Goal: Find specific page/section: Find specific page/section

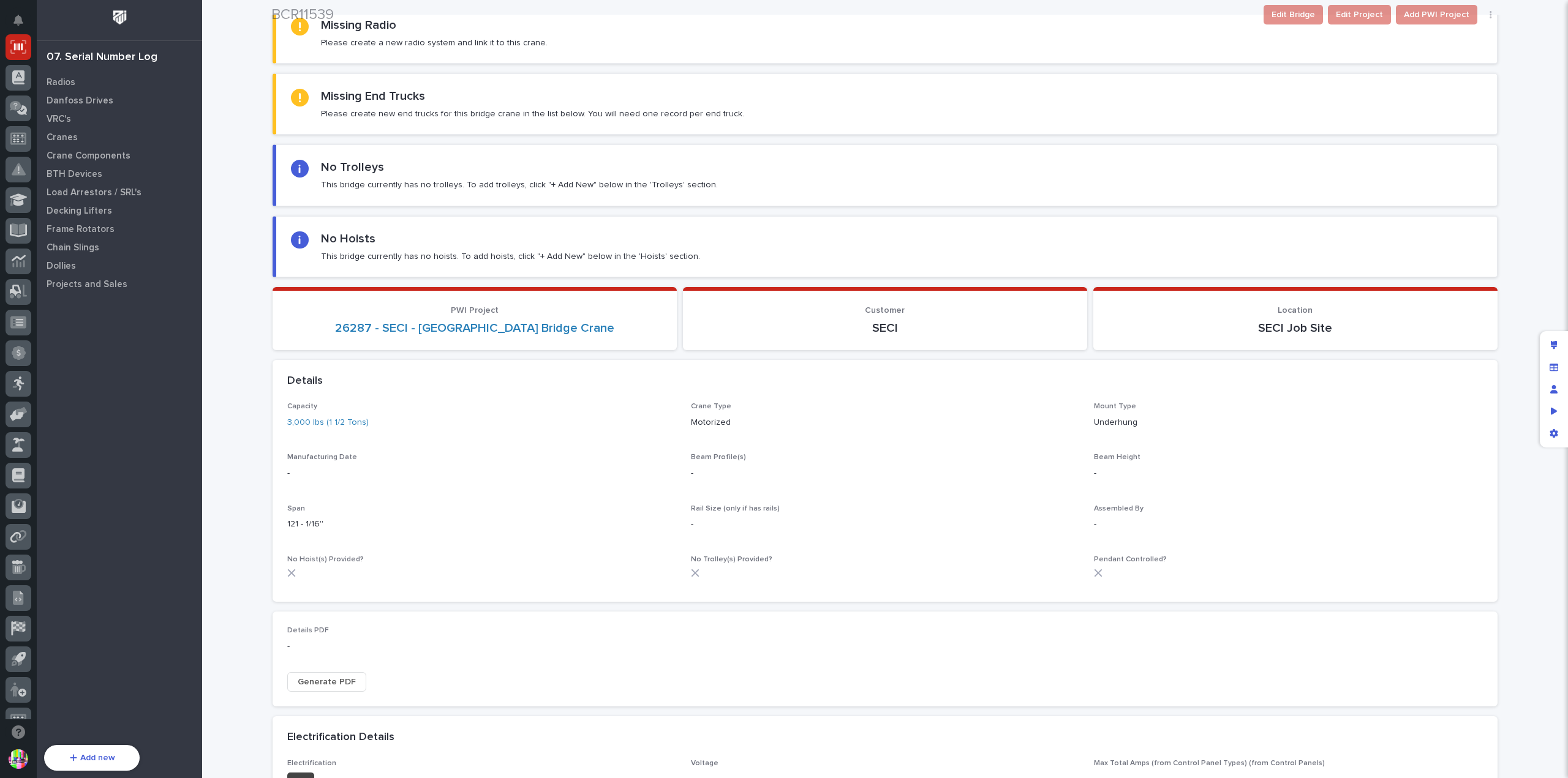
scroll to position [306, 0]
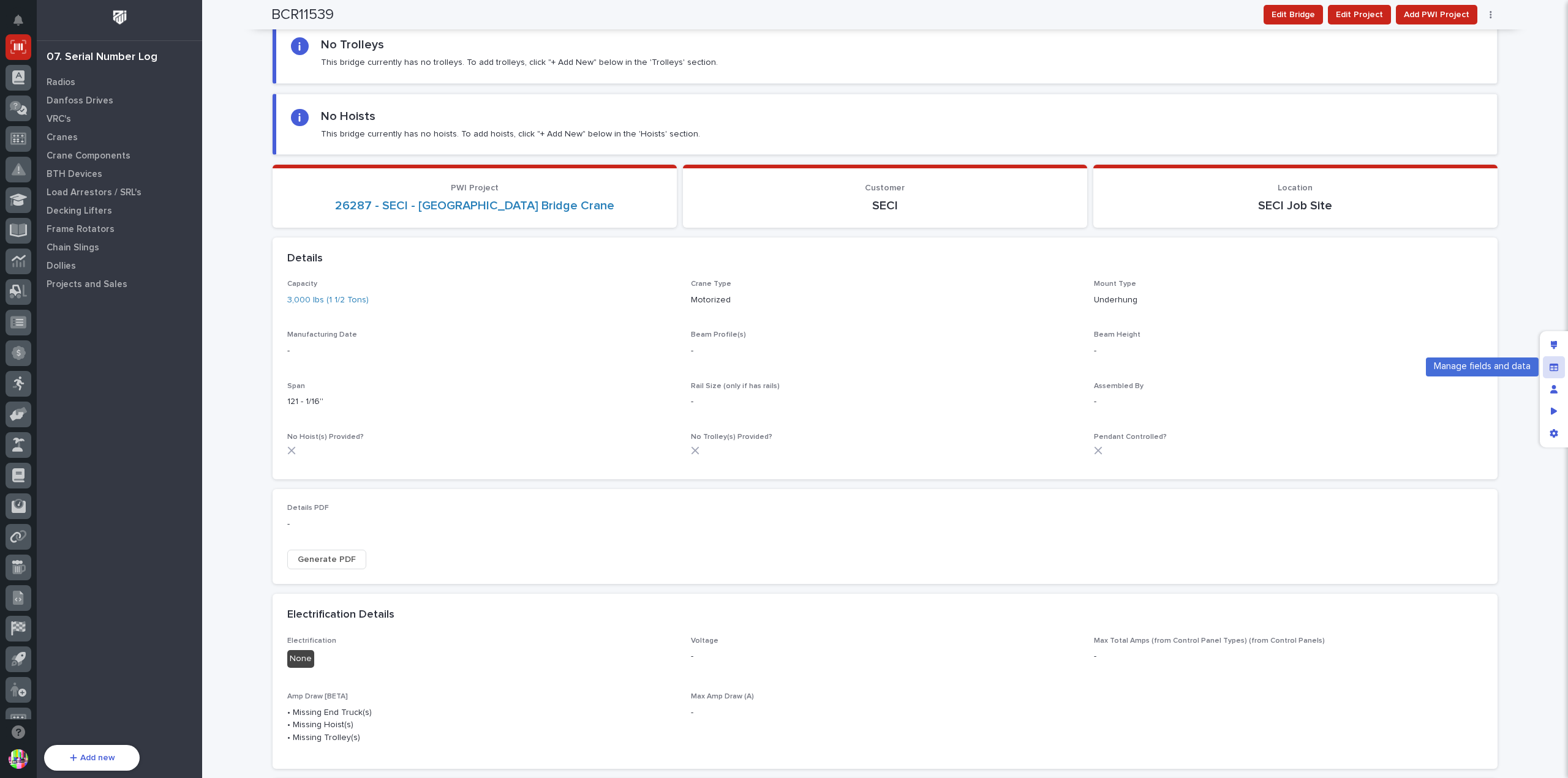
click at [1551, 365] on icon "Manage fields and data" at bounding box center [1554, 367] width 9 height 7
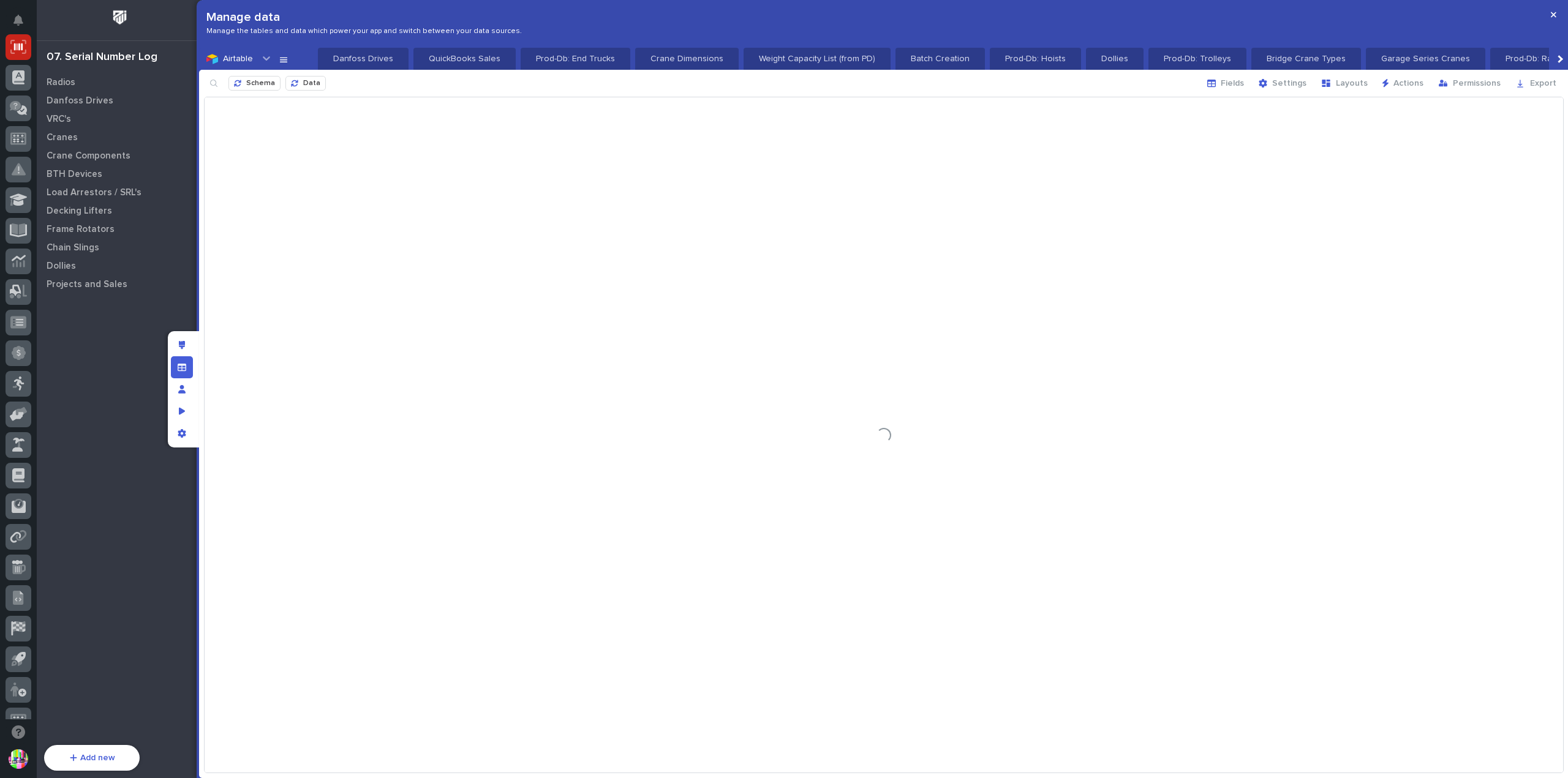
scroll to position [0, 2136]
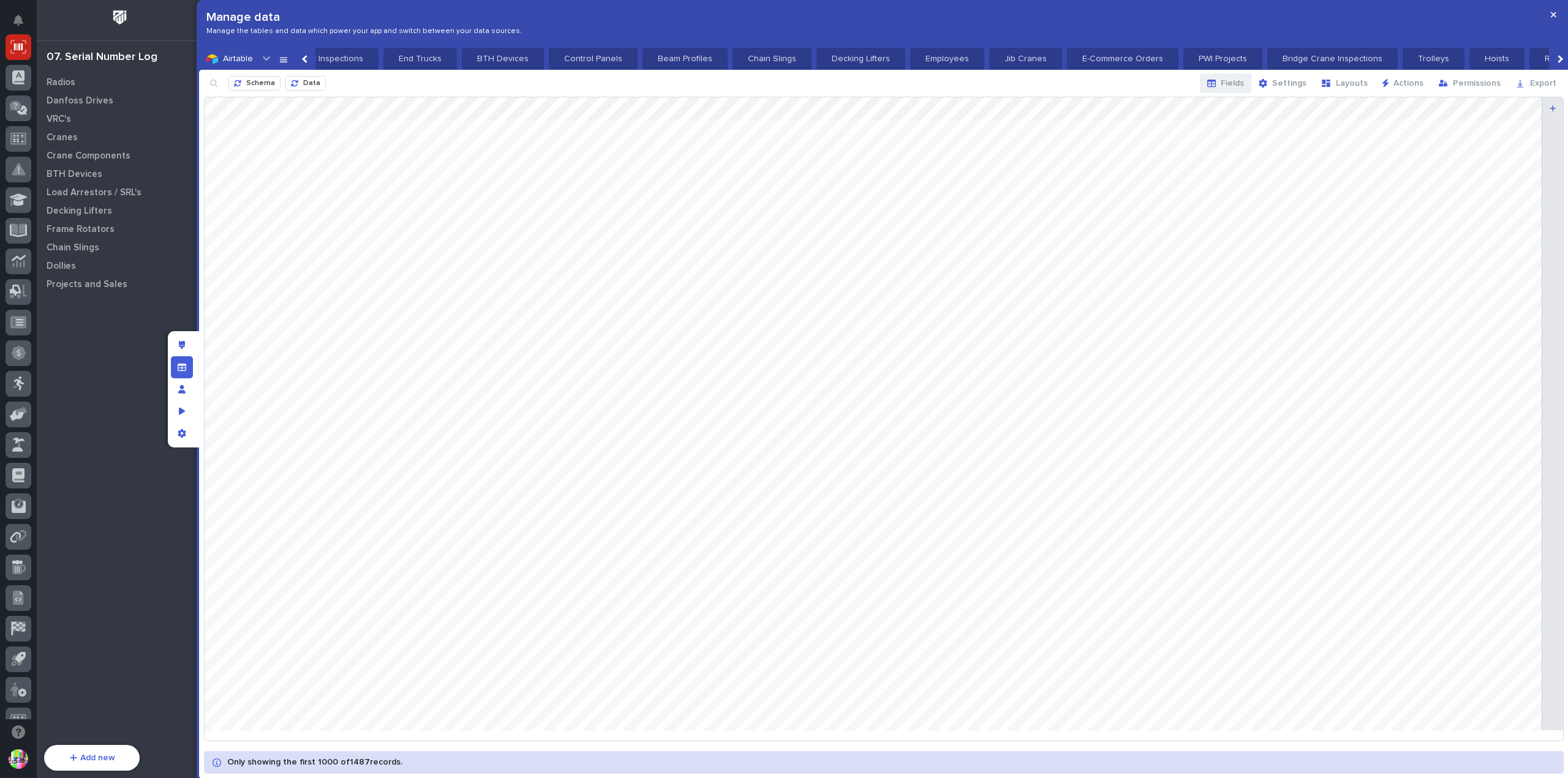
click at [1240, 81] on span "Fields" at bounding box center [1232, 83] width 23 height 11
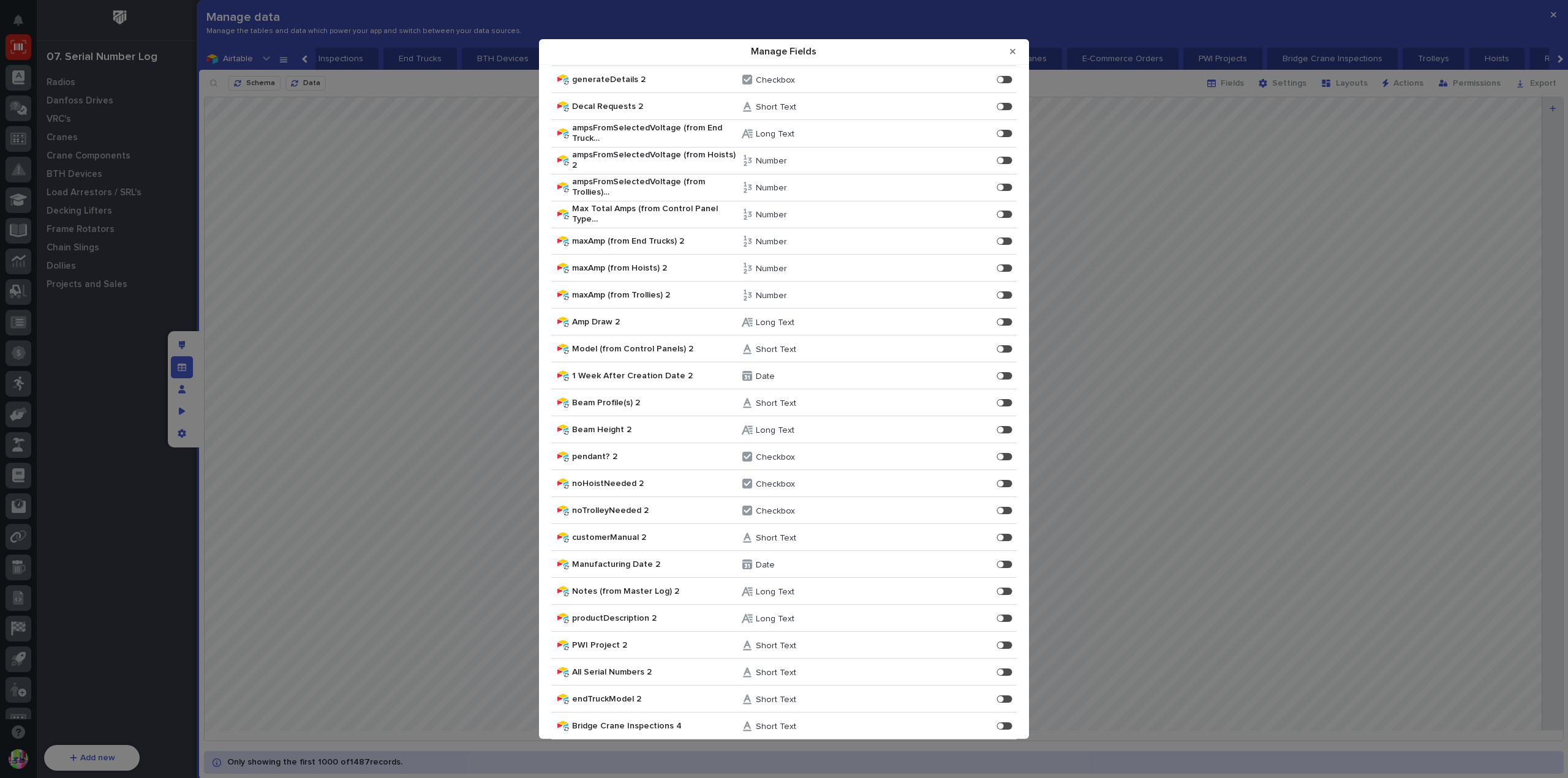
scroll to position [6433, 0]
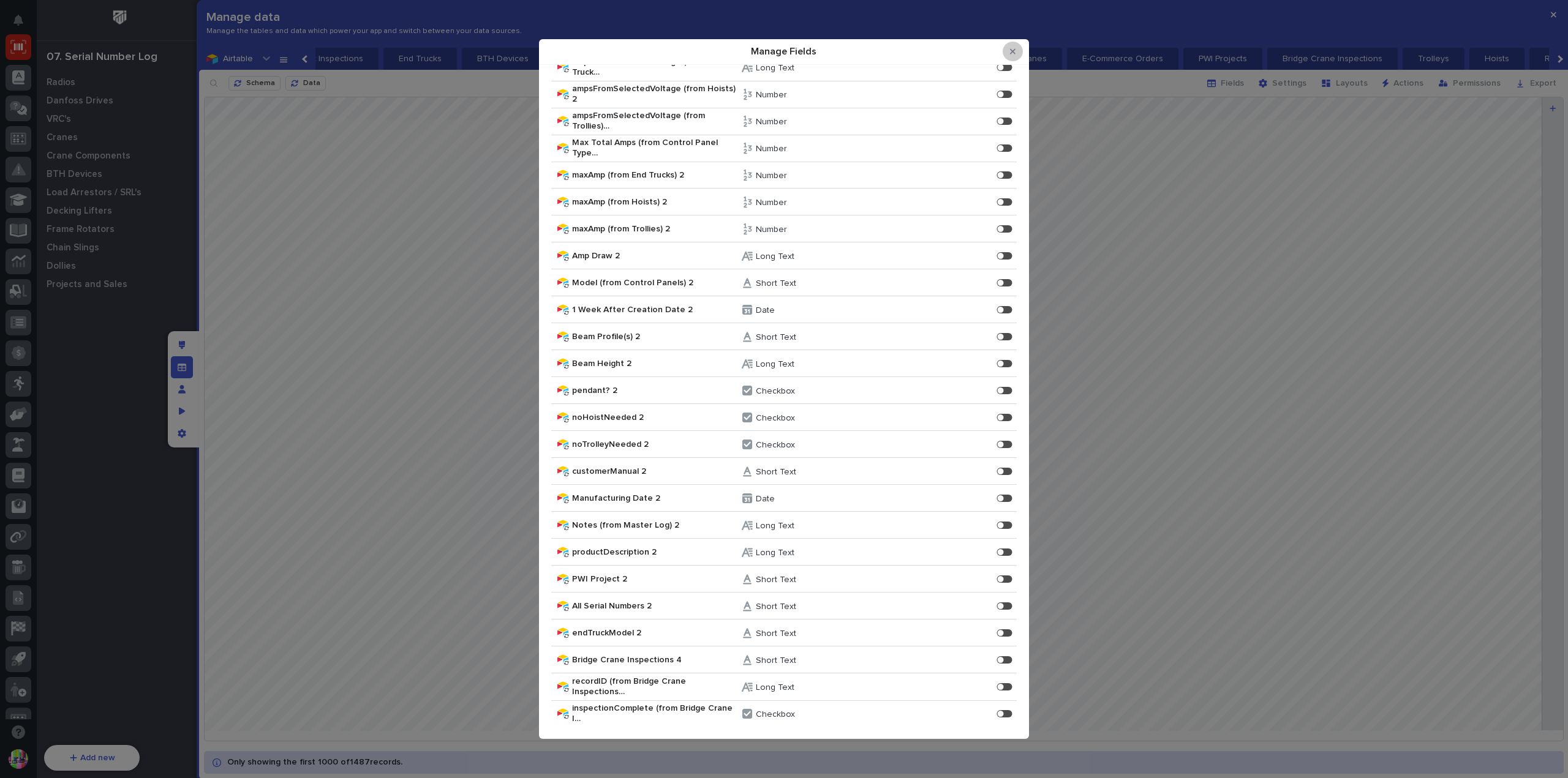
click at [1015, 50] on button "Close Modal" at bounding box center [1012, 51] width 20 height 19
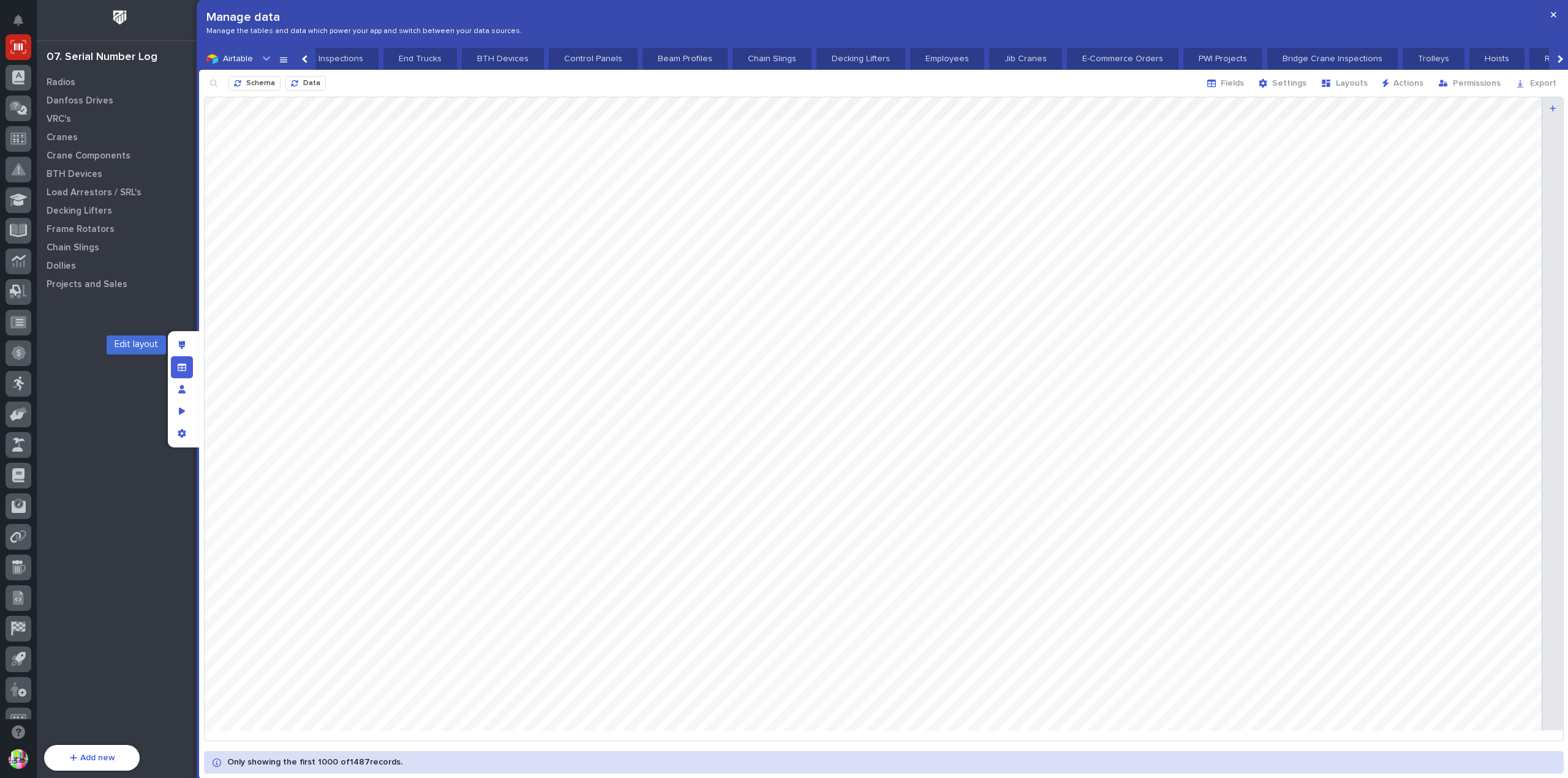
drag, startPoint x: 177, startPoint y: 341, endPoint x: 426, endPoint y: 325, distance: 249.5
click at [178, 341] on div "Edit layout" at bounding box center [182, 345] width 22 height 22
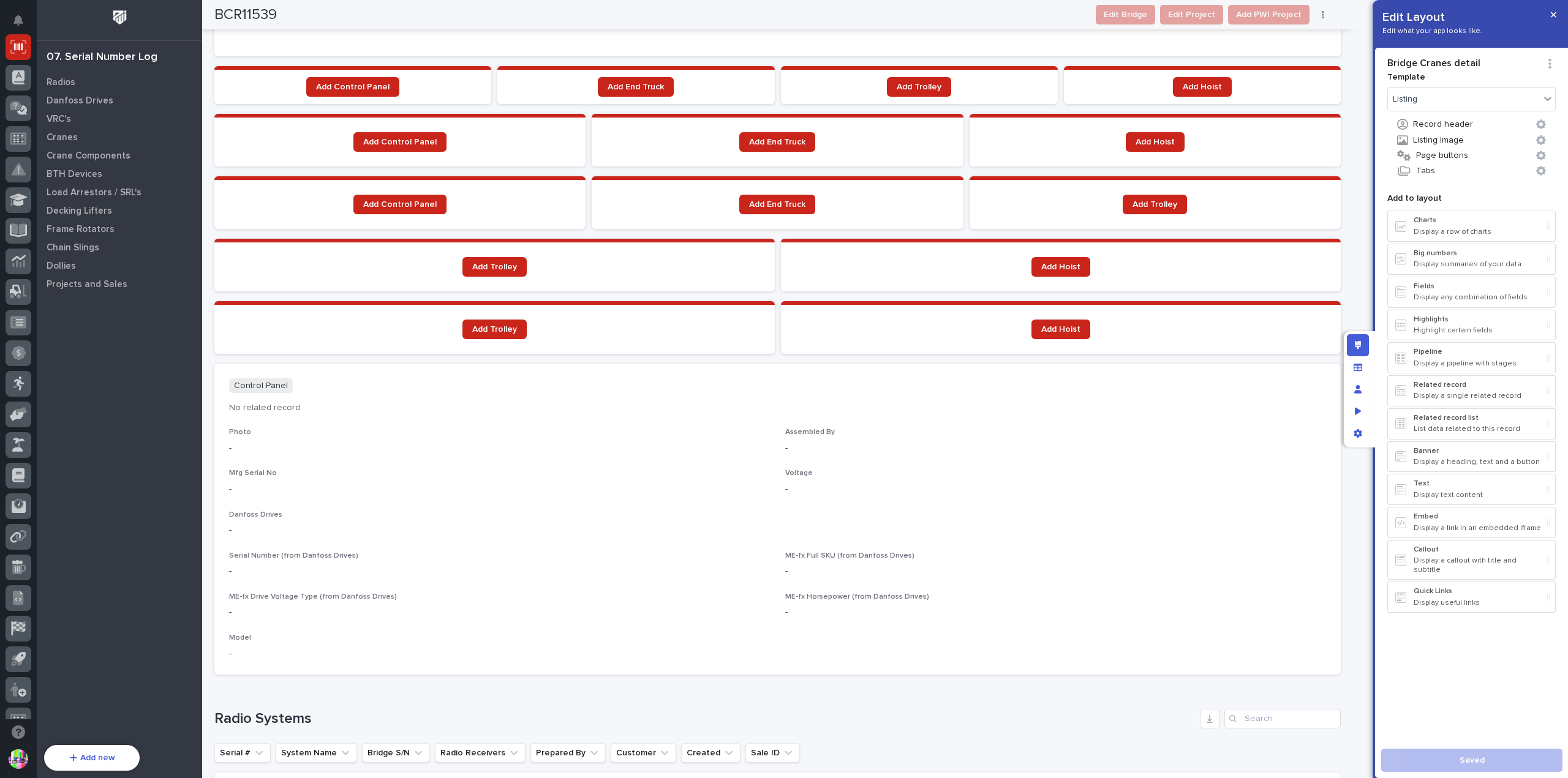
scroll to position [1362, 0]
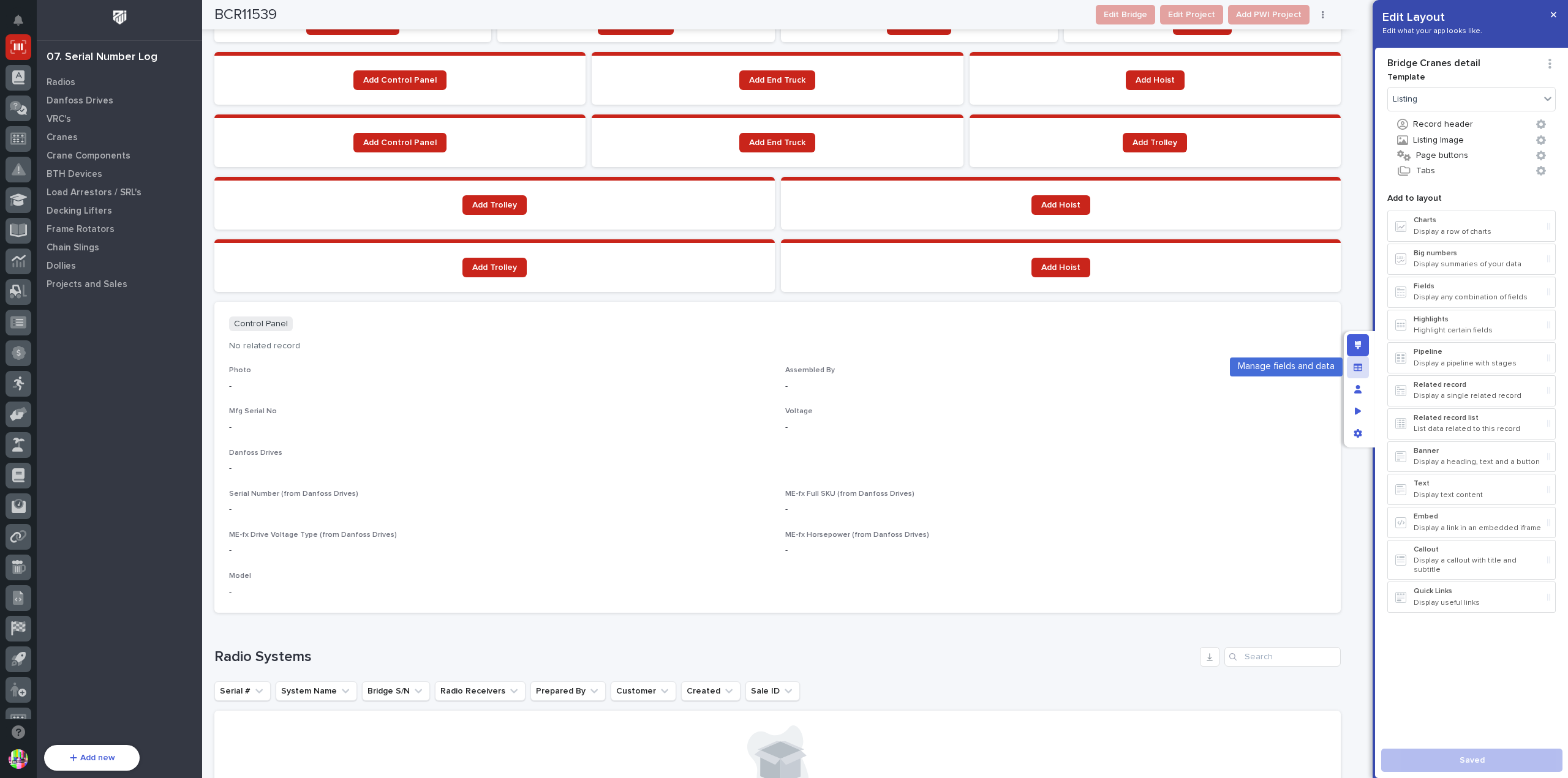
click at [1356, 363] on icon "Manage fields and data" at bounding box center [1358, 367] width 9 height 7
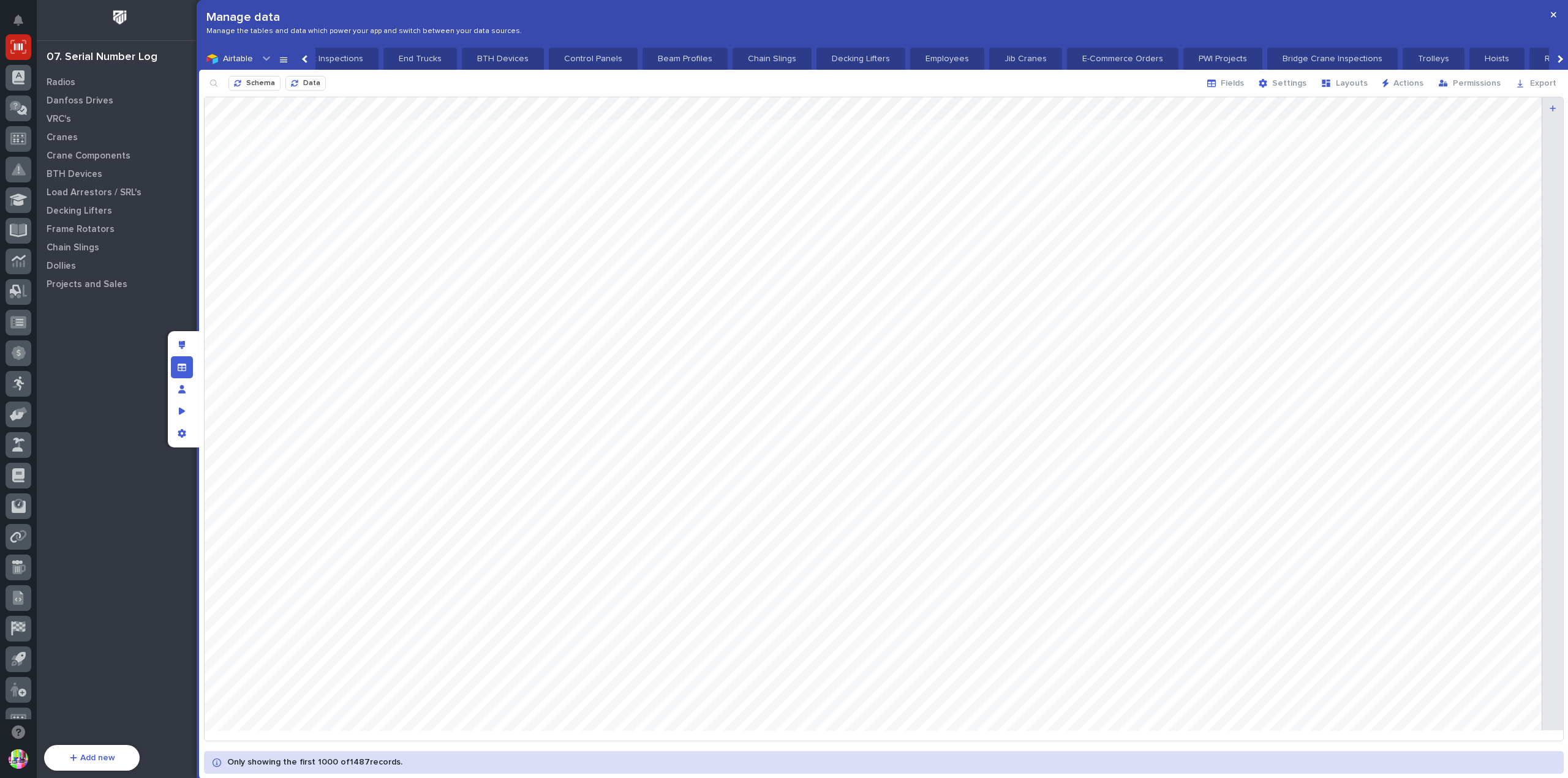
scroll to position [306, 0]
click at [1244, 79] on span "Fields" at bounding box center [1232, 83] width 23 height 11
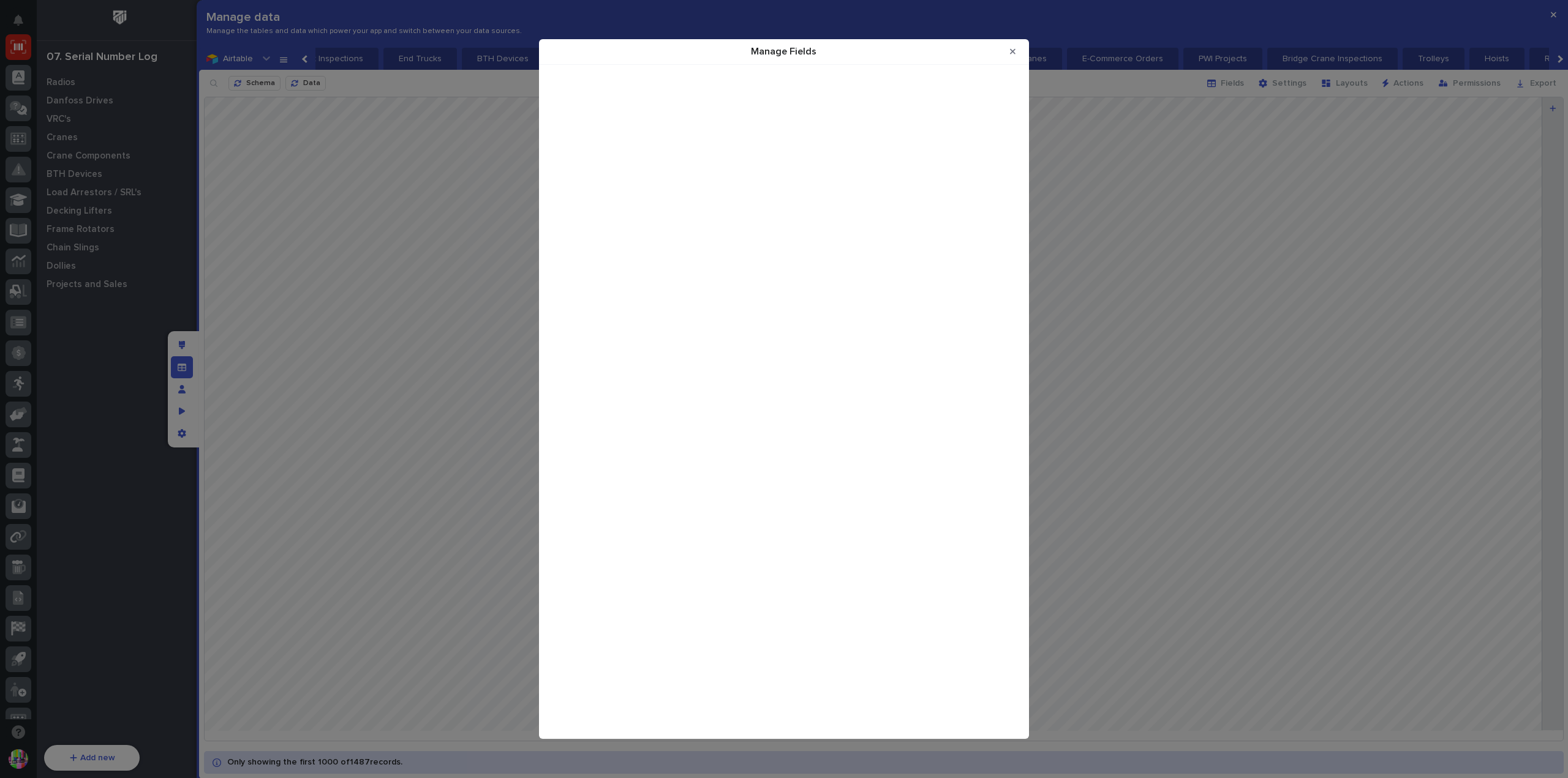
scroll to position [0, 0]
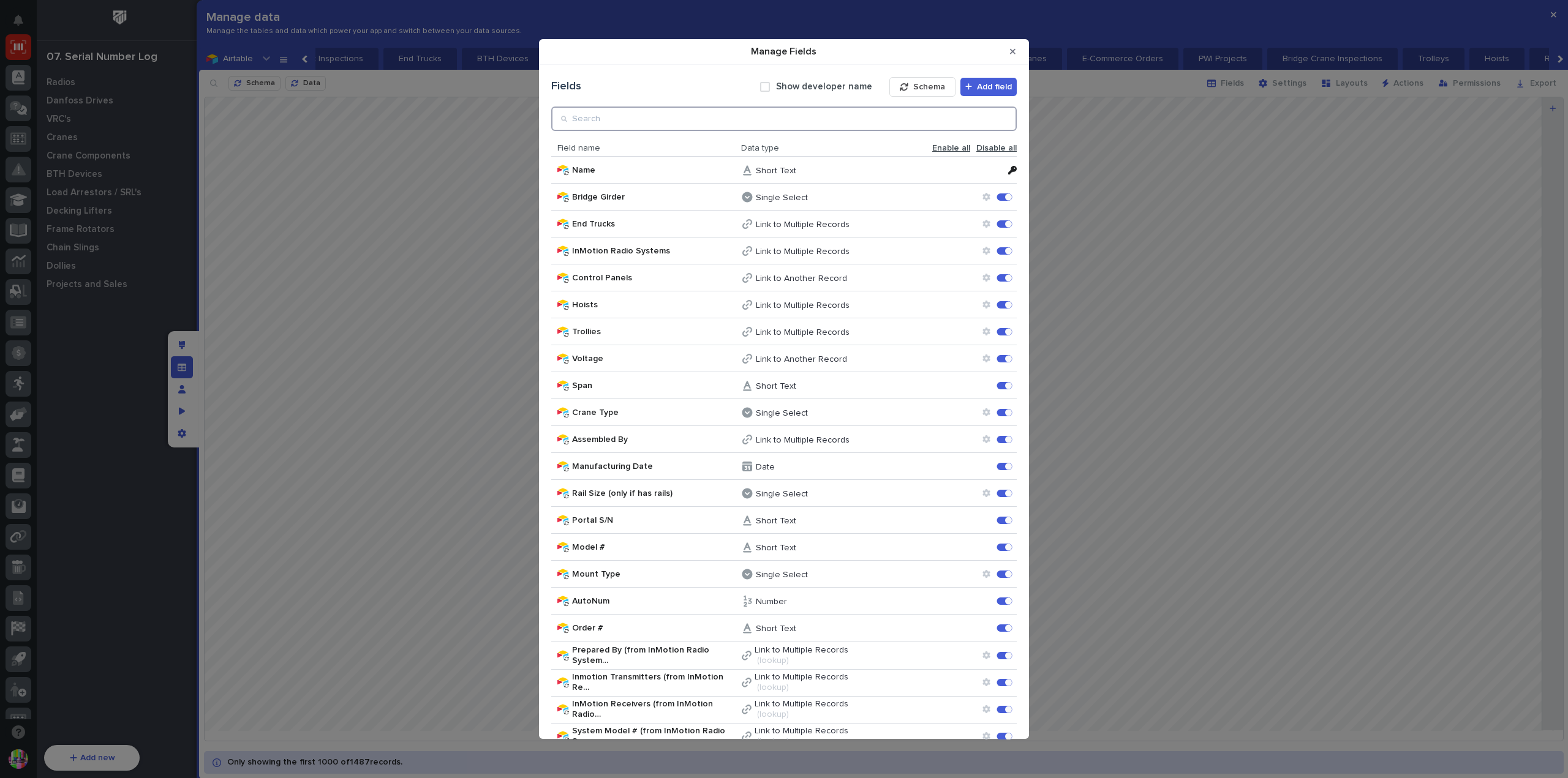
click at [851, 124] on input "Manage Fields" at bounding box center [784, 118] width 466 height 25
click at [913, 87] on span "Schema" at bounding box center [929, 86] width 32 height 11
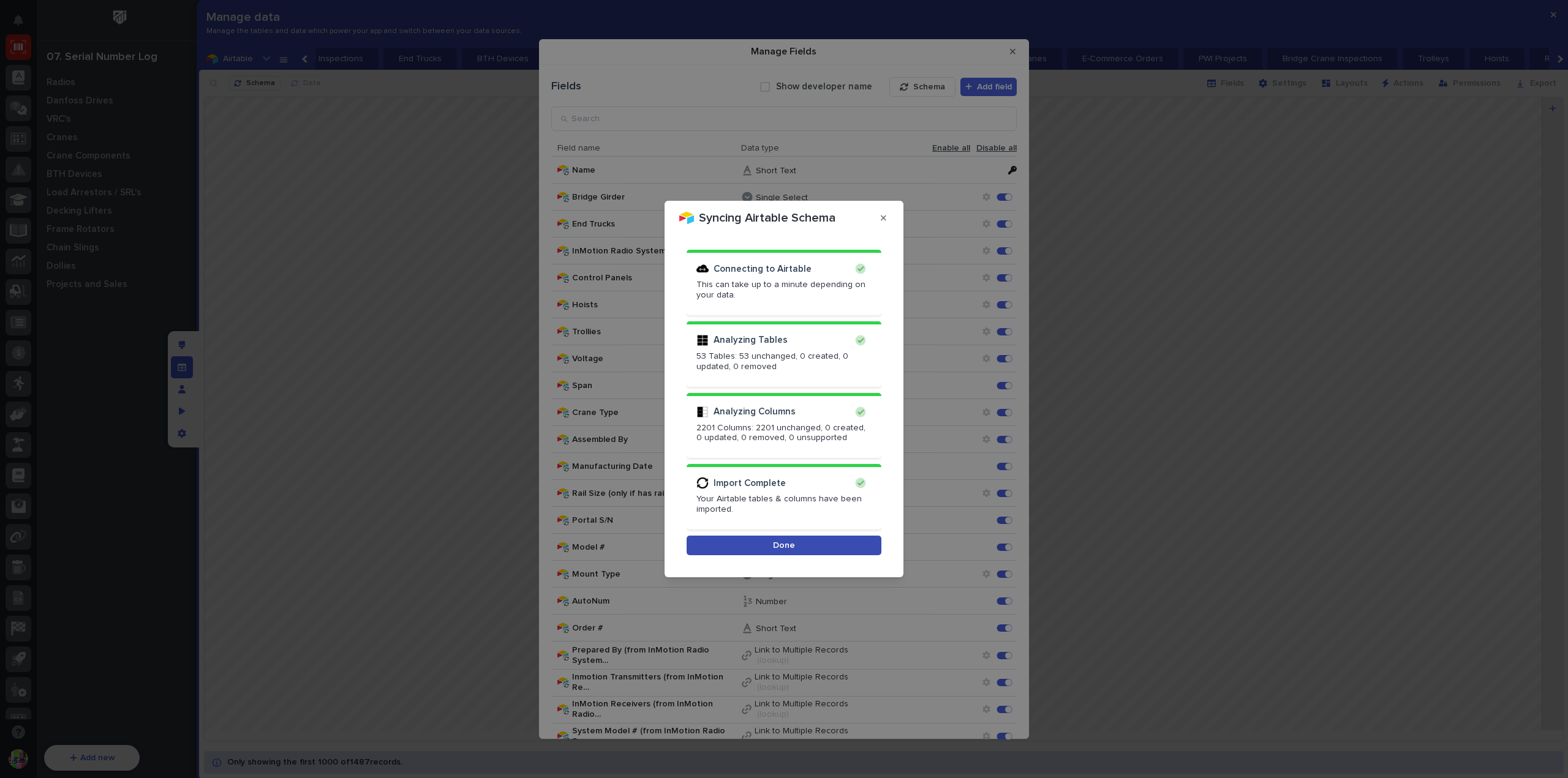
click at [782, 546] on span "Done" at bounding box center [784, 545] width 22 height 11
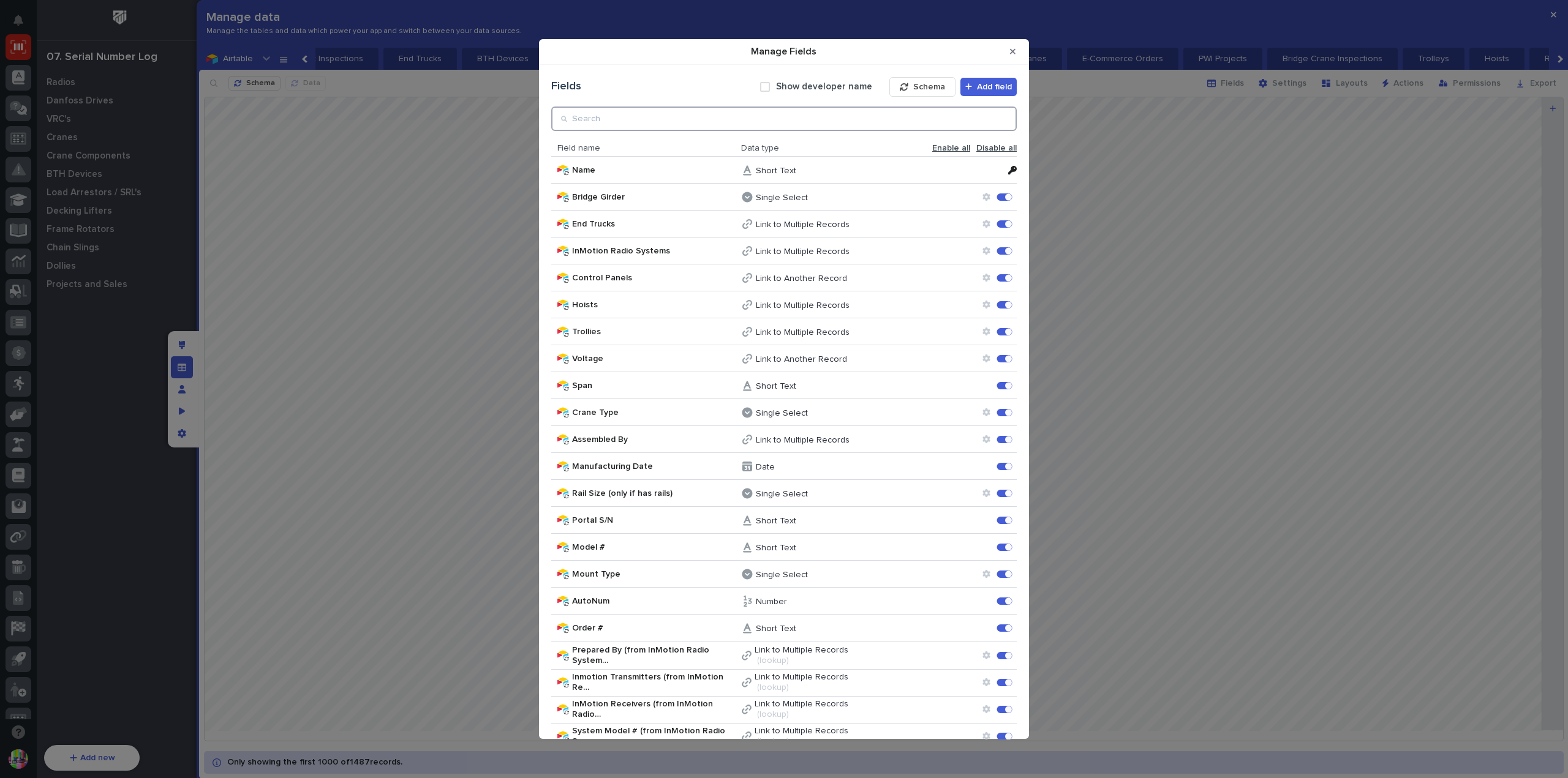
click at [735, 122] on input "Manage Fields" at bounding box center [784, 118] width 466 height 25
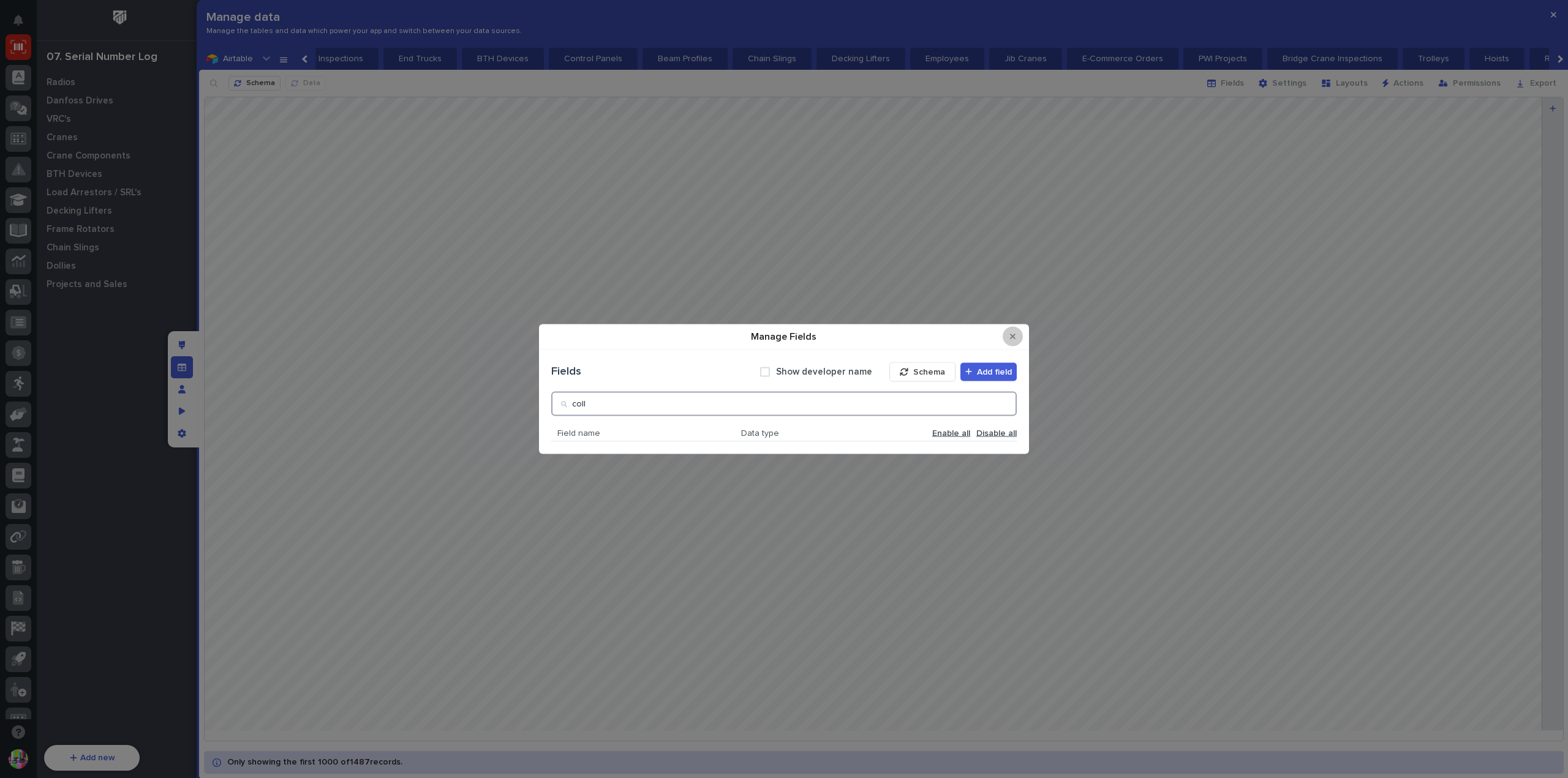
type input "coll"
click at [1012, 339] on icon "Close Modal" at bounding box center [1012, 337] width 5 height 9
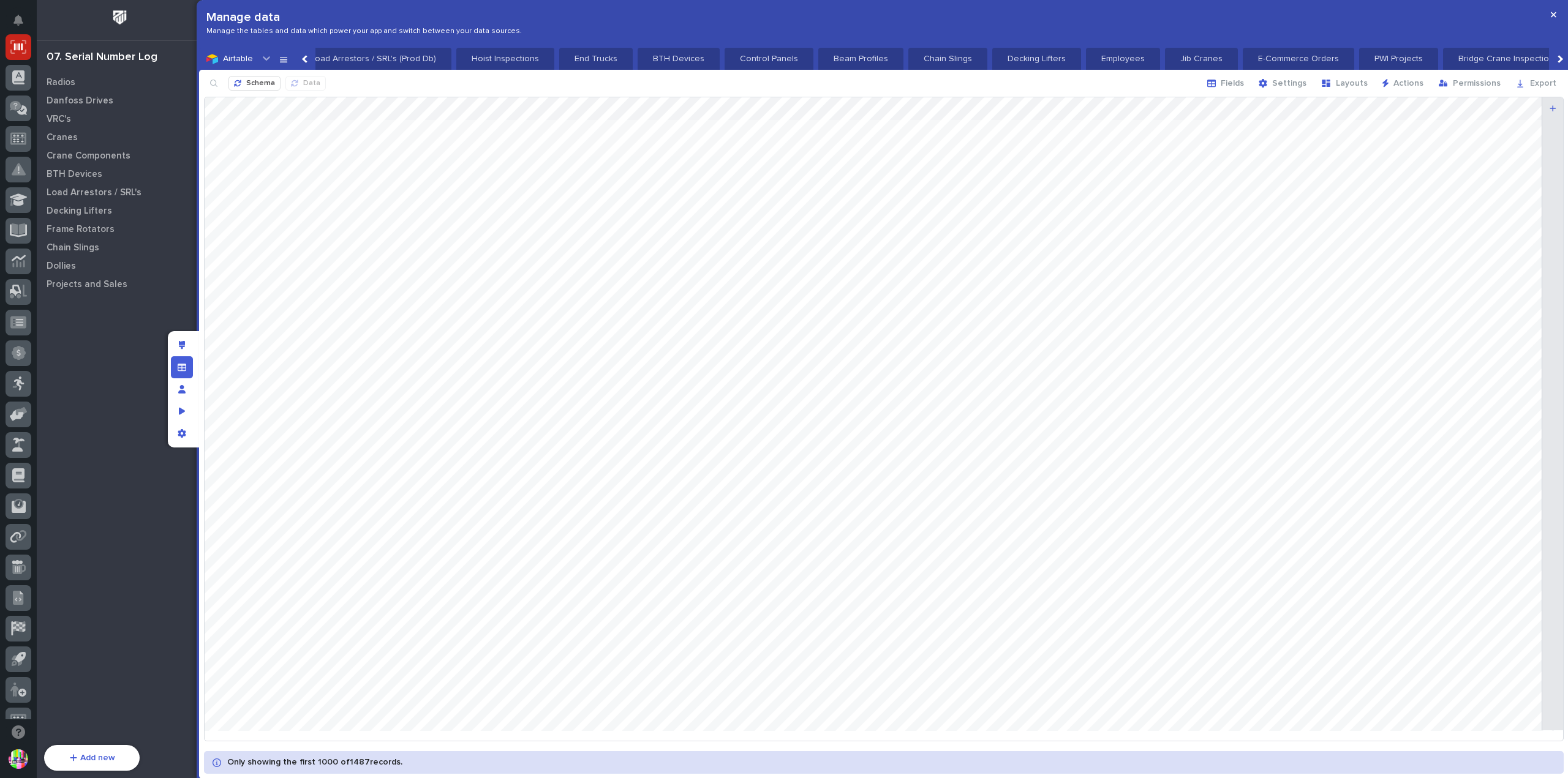
scroll to position [0, 2267]
click at [1240, 81] on span "Fields" at bounding box center [1232, 83] width 23 height 11
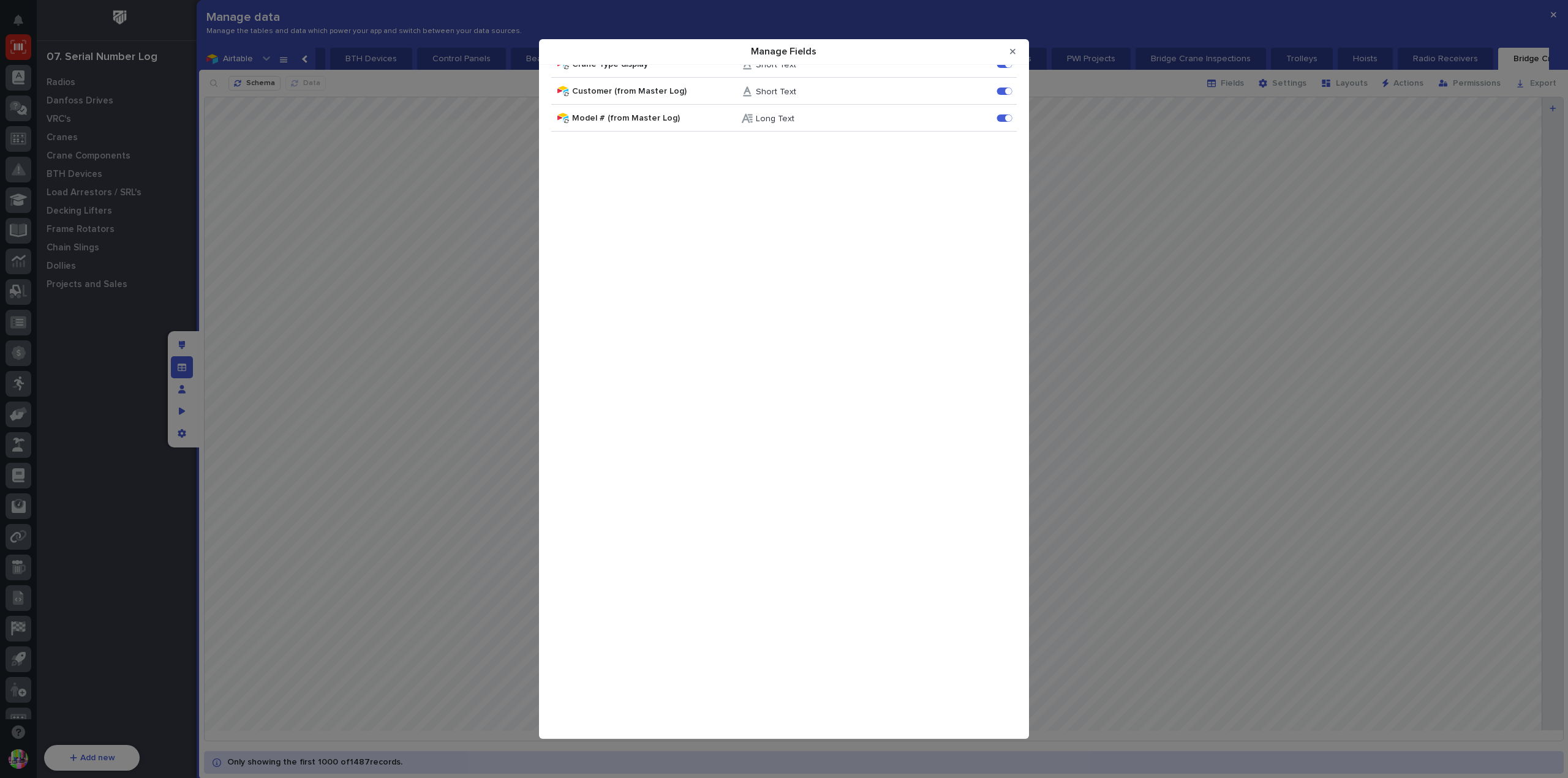
scroll to position [0, 0]
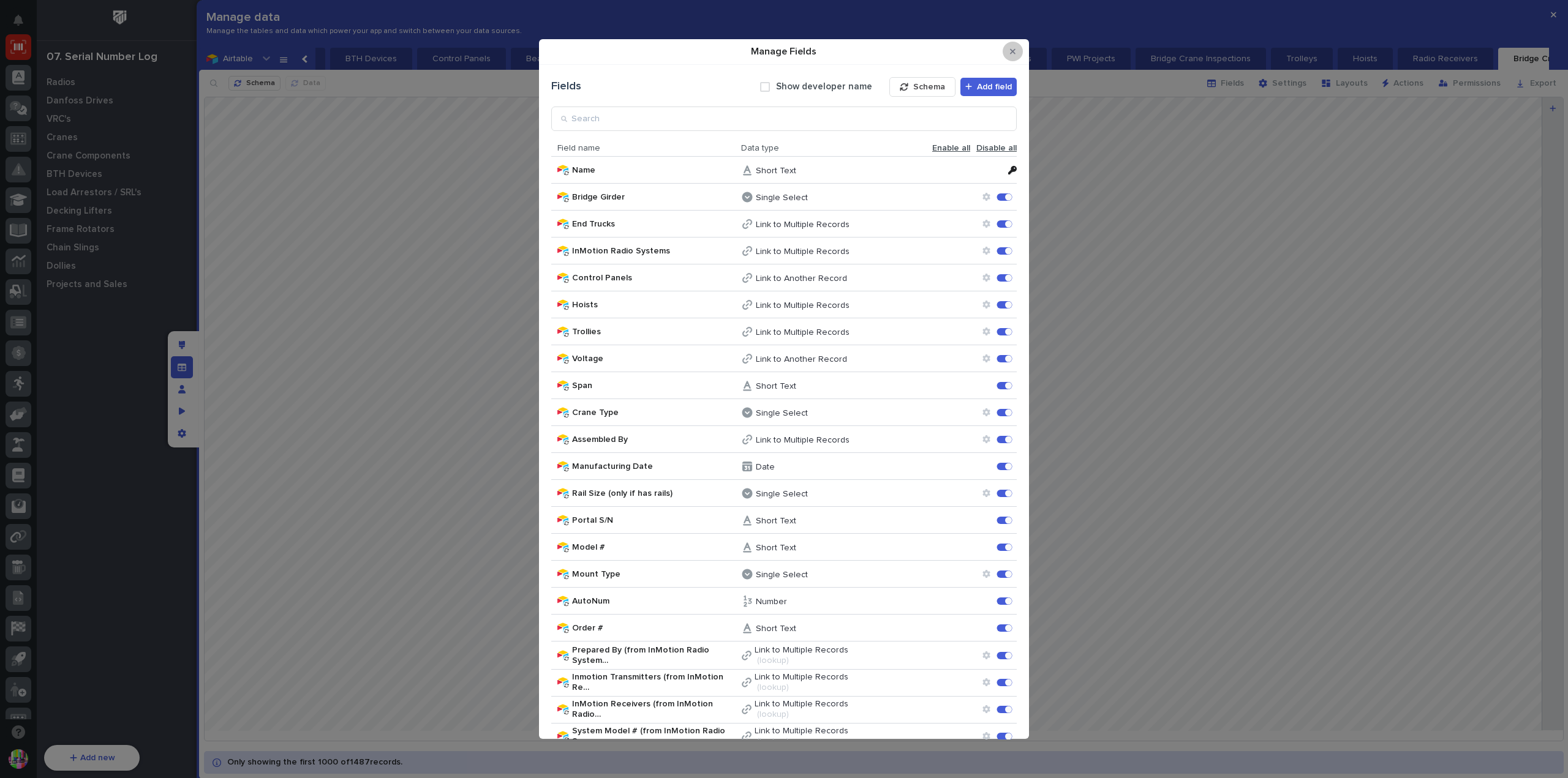
click at [1015, 55] on icon "Close Modal" at bounding box center [1012, 51] width 5 height 9
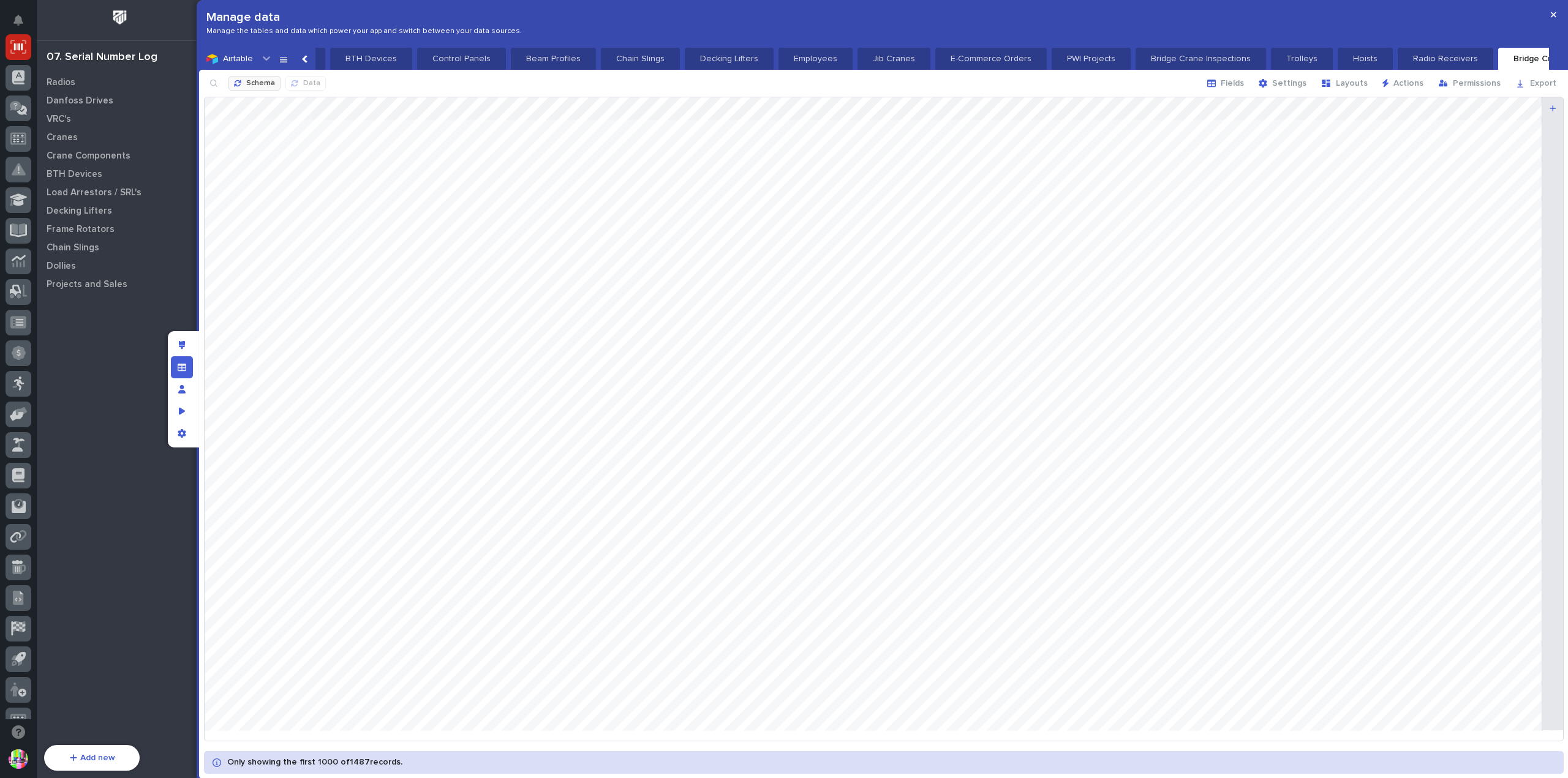
click at [251, 81] on span "Schema" at bounding box center [261, 83] width 29 height 10
